Goal: Information Seeking & Learning: Find specific fact

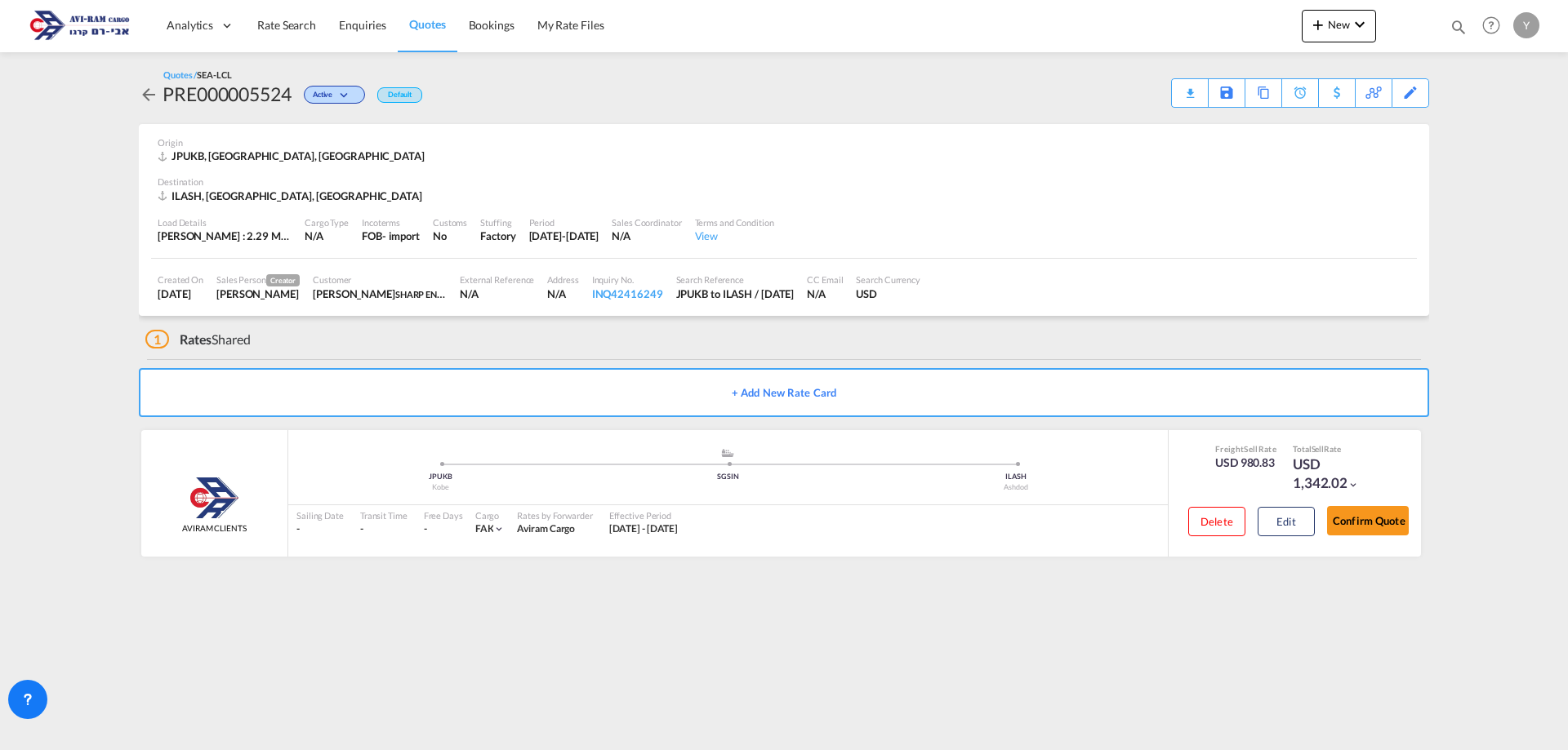
click at [563, 560] on card-list-result "[PERSON_NAME] CLIENTS added by you .a{fill:#aaa8ad;} .a{fill:#aaa8ad;} JPUKB Ko…" at bounding box center [783, 497] width 1290 height 134
